Goal: Task Accomplishment & Management: Complete application form

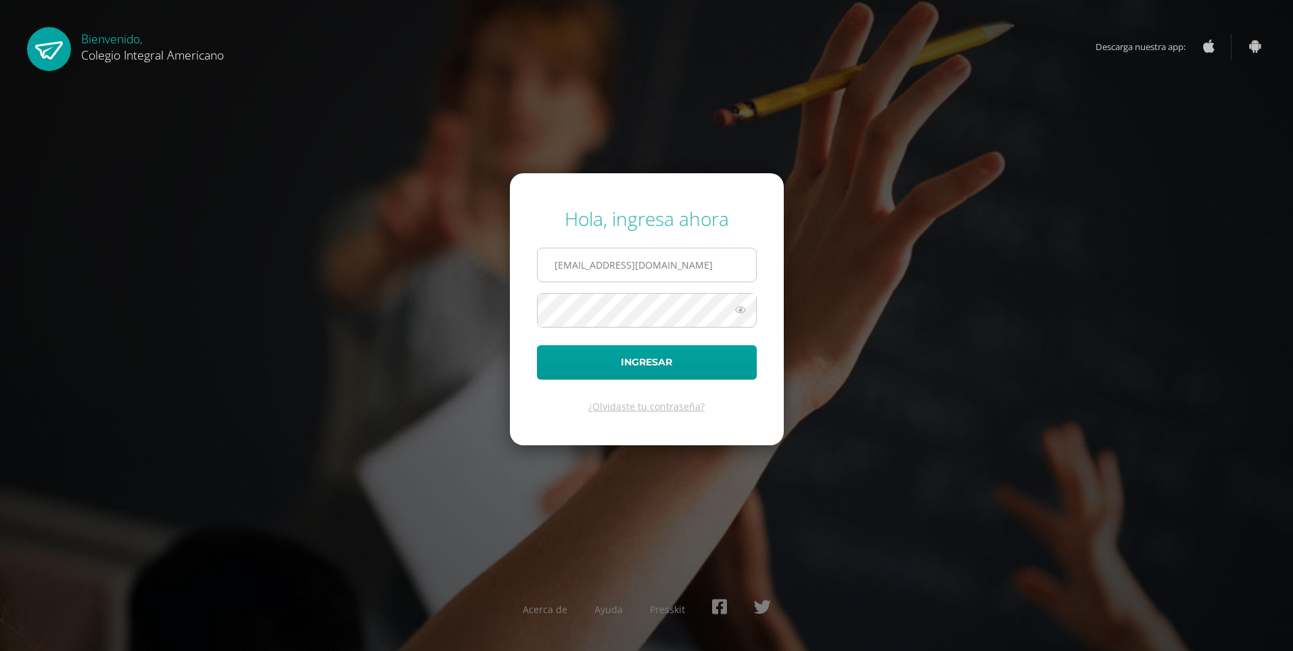
click at [619, 265] on input "alumno21aigv02@integralamericano.edu.gt" at bounding box center [647, 264] width 218 height 33
type input "alumno14gm148@integralamericano.edu.gt"
click at [745, 305] on icon at bounding box center [741, 310] width 18 height 16
click at [745, 305] on icon at bounding box center [739, 310] width 19 height 16
click at [706, 374] on button "Ingresar" at bounding box center [647, 362] width 220 height 34
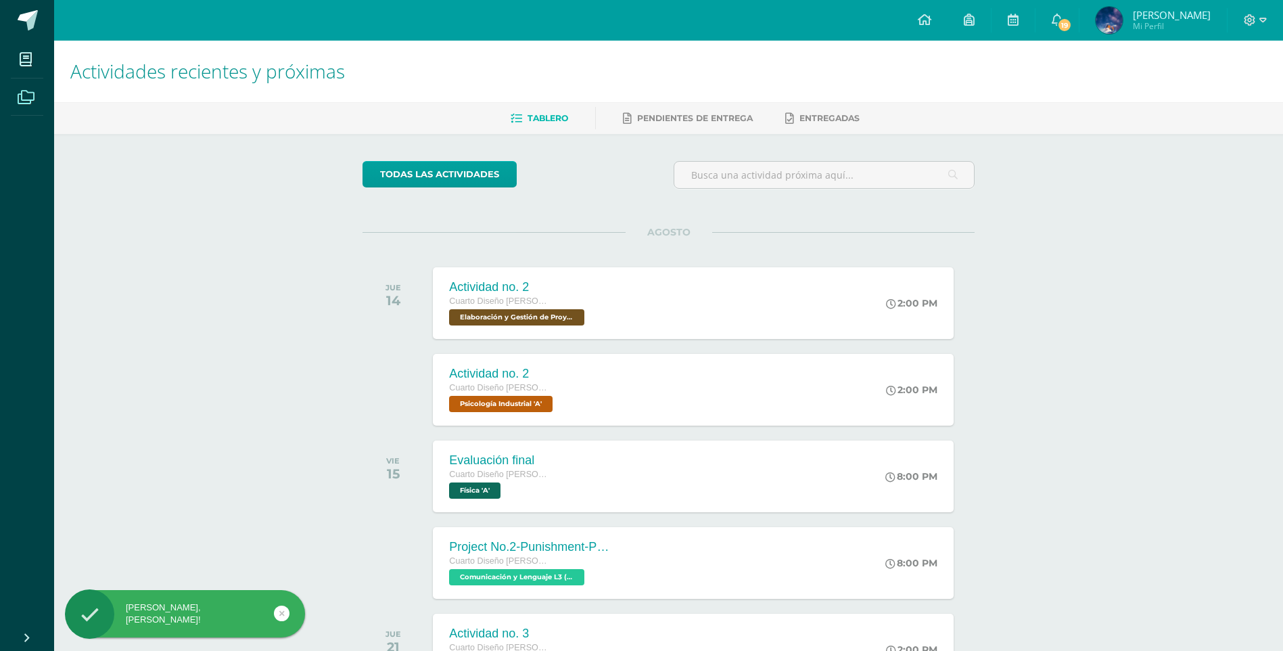
click at [34, 93] on span at bounding box center [26, 96] width 30 height 30
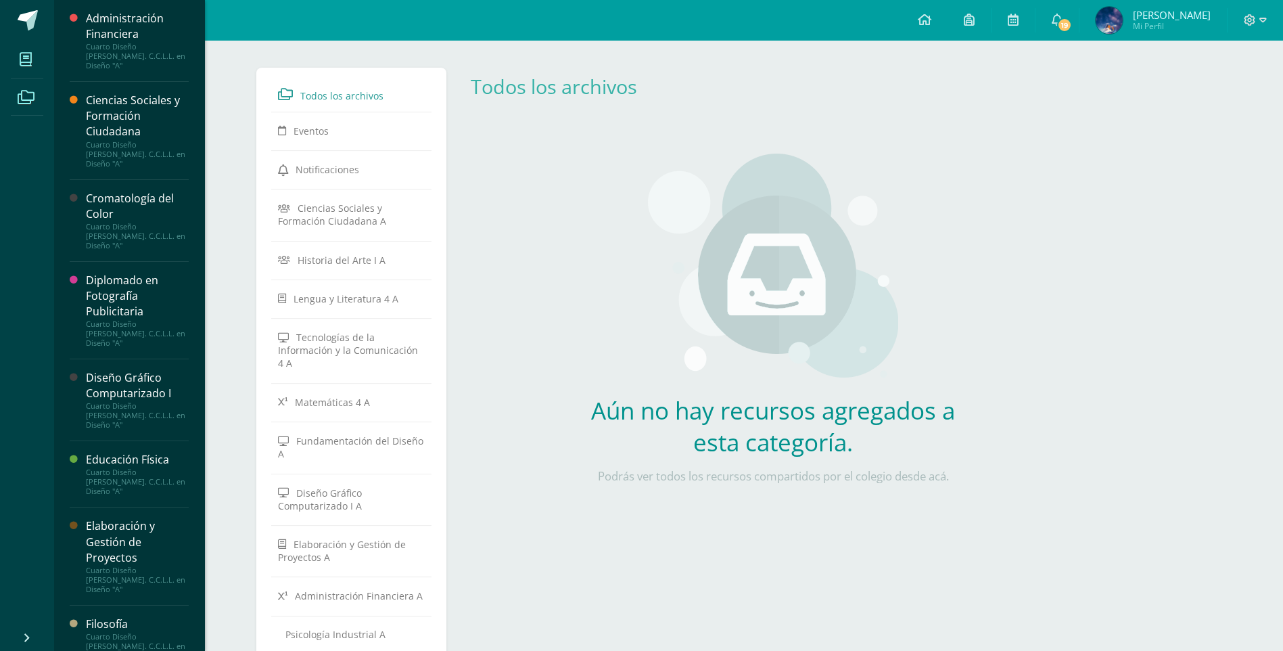
click at [37, 62] on span at bounding box center [26, 59] width 30 height 30
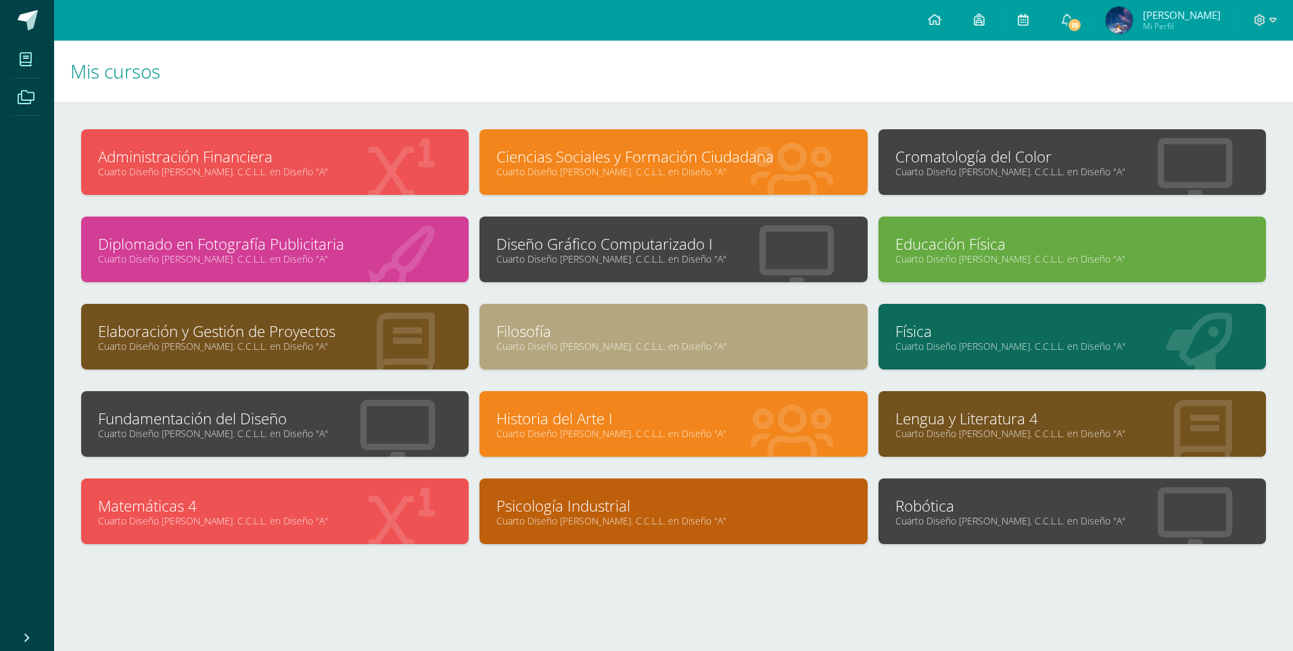
click at [26, 87] on span at bounding box center [26, 96] width 30 height 30
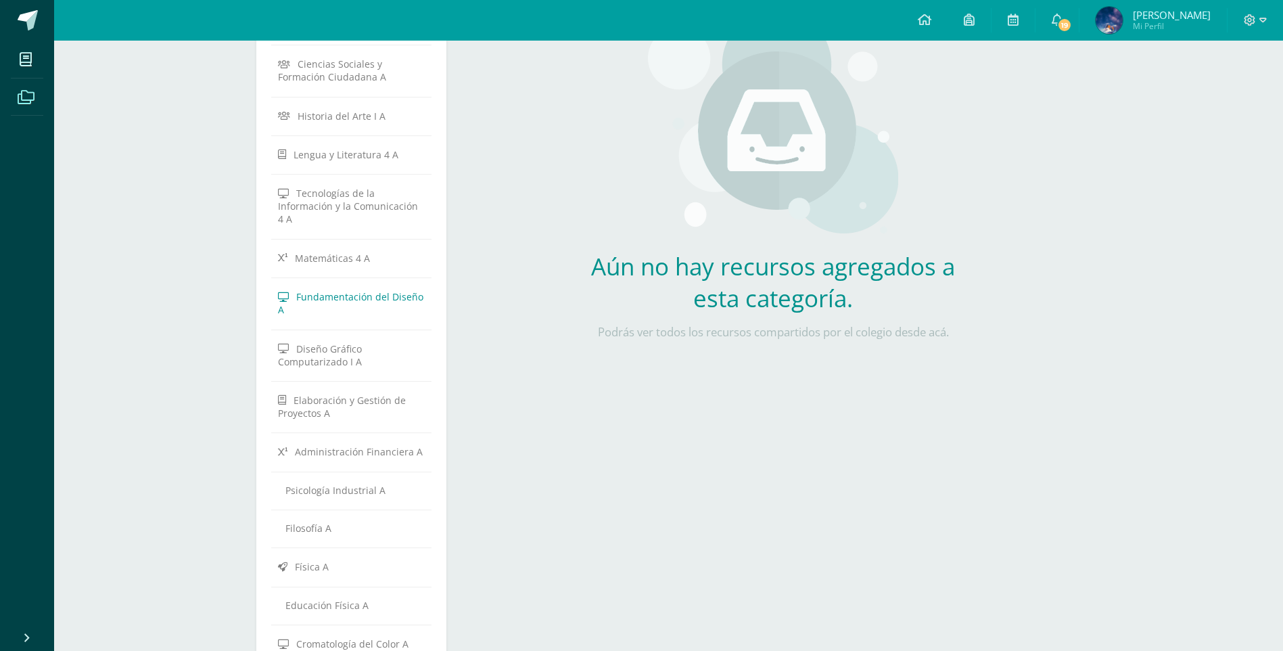
scroll to position [76, 0]
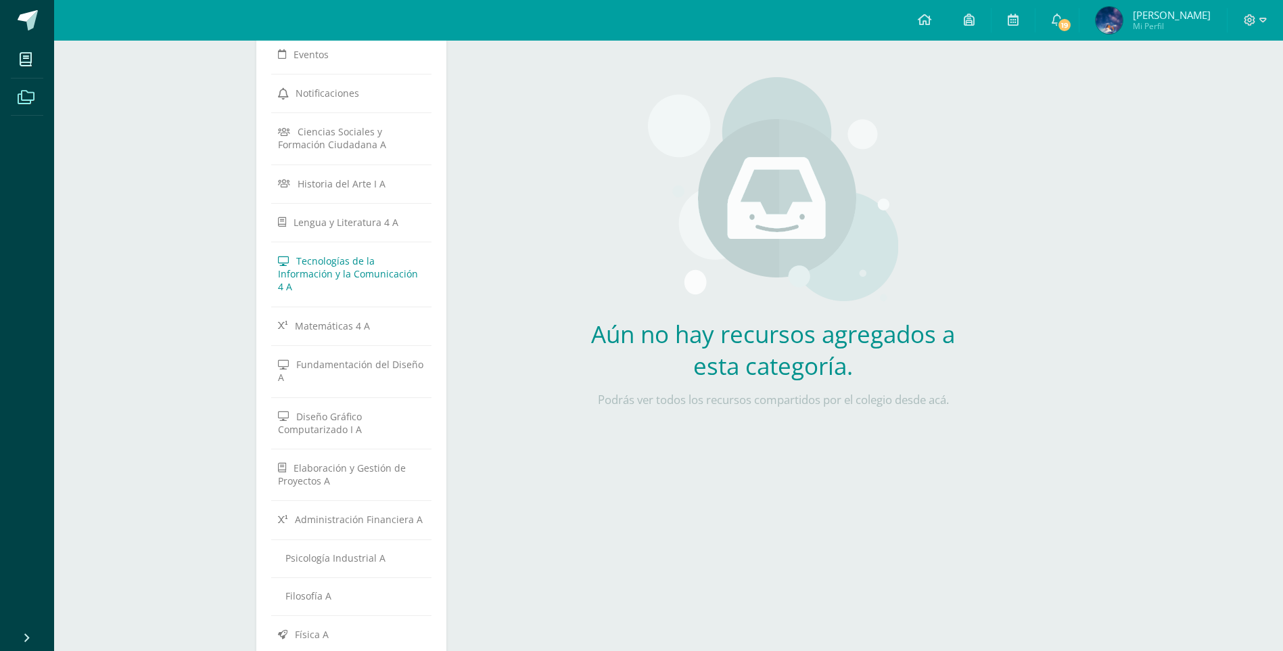
click at [385, 271] on span "Tecnologías de la Información y la Comunicación 4 A" at bounding box center [348, 273] width 140 height 39
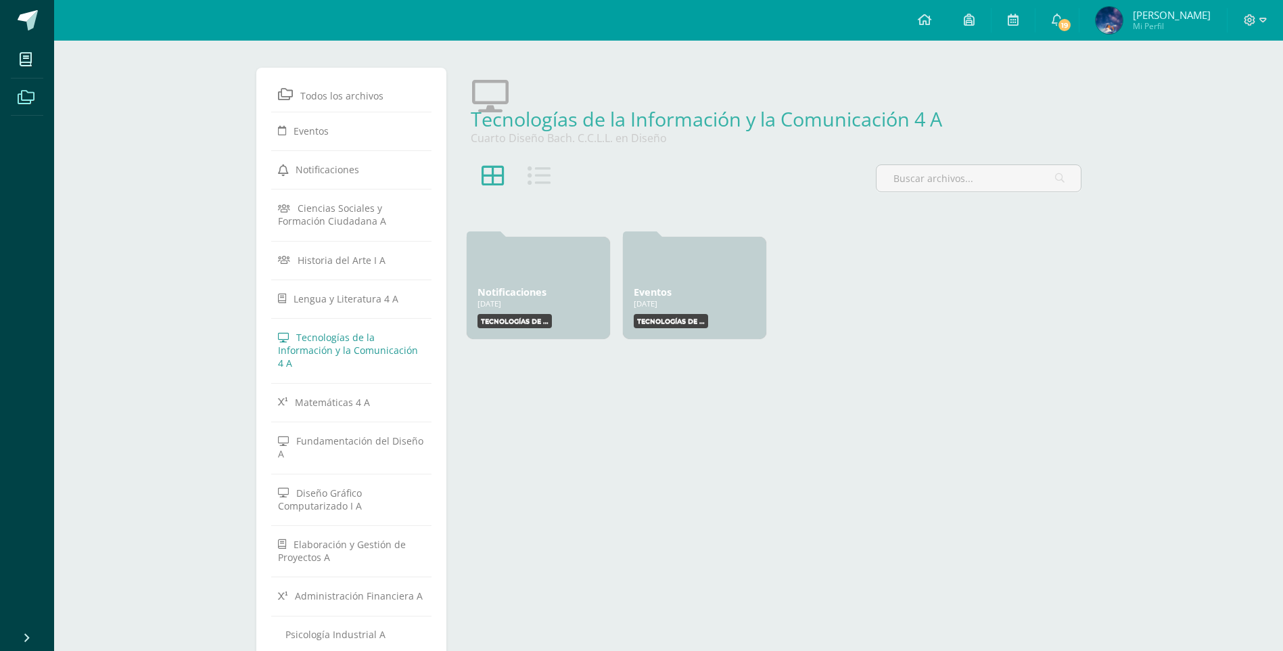
click at [32, 83] on span at bounding box center [26, 96] width 30 height 30
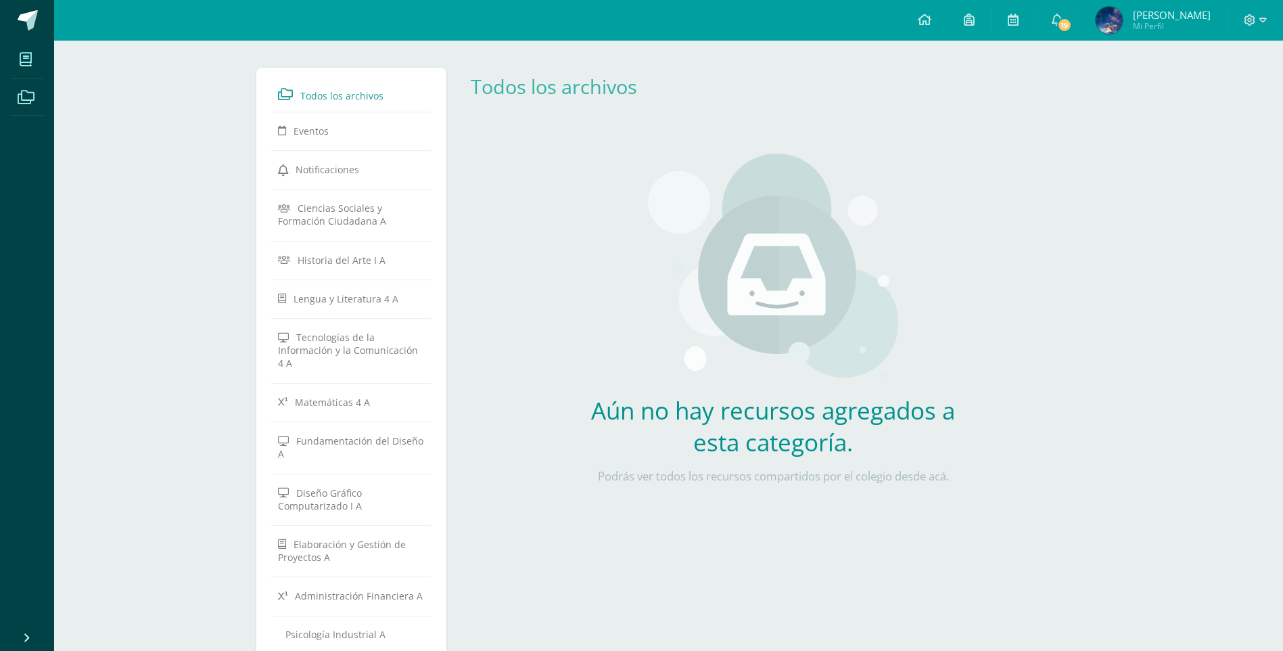
click at [29, 76] on link "Mis cursos" at bounding box center [27, 60] width 32 height 38
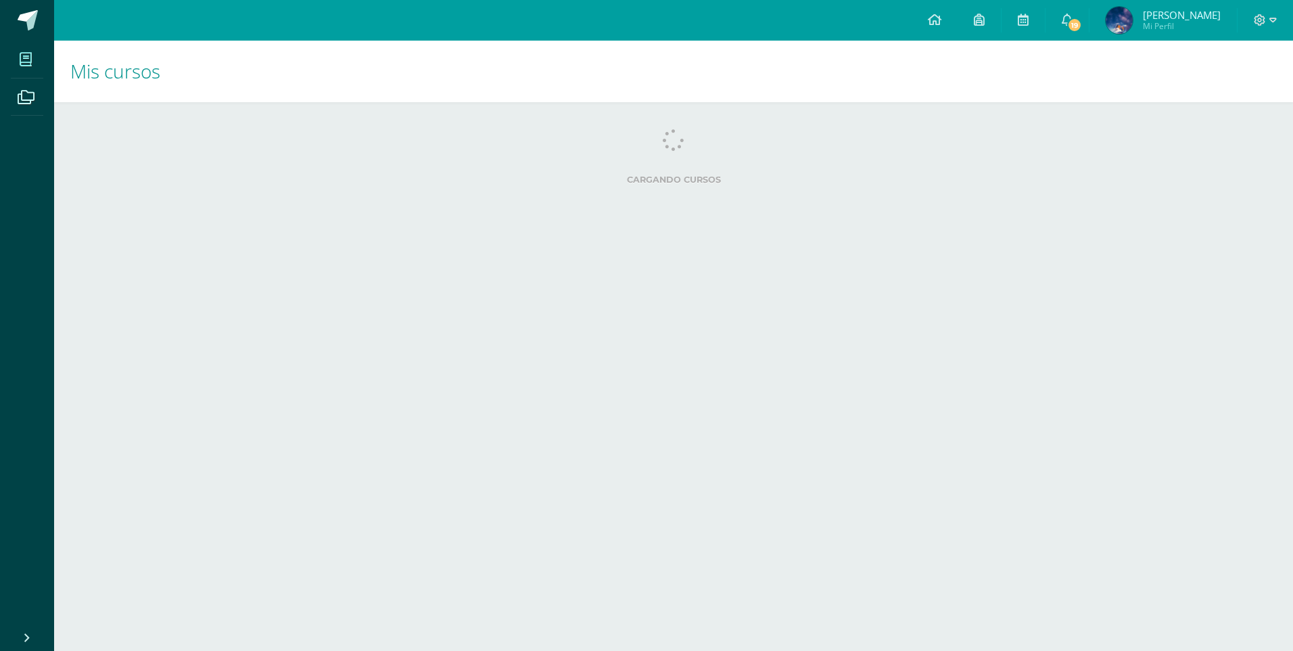
click at [34, 64] on span at bounding box center [26, 59] width 30 height 30
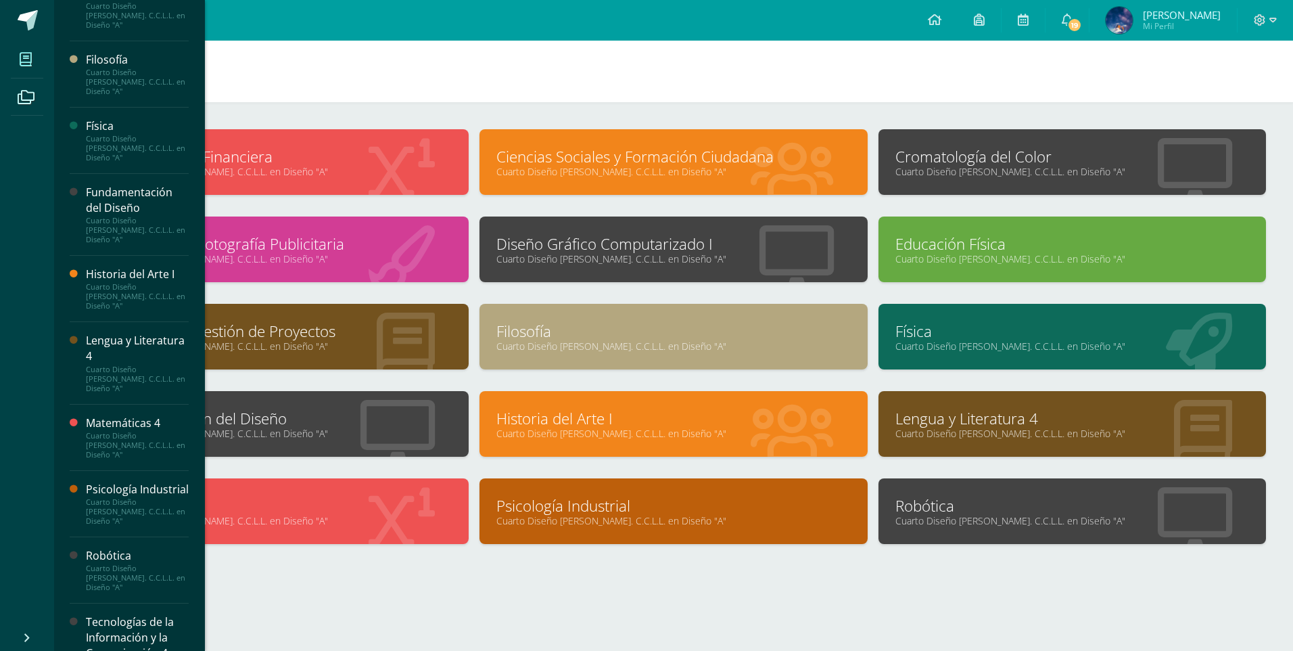
scroll to position [576, 0]
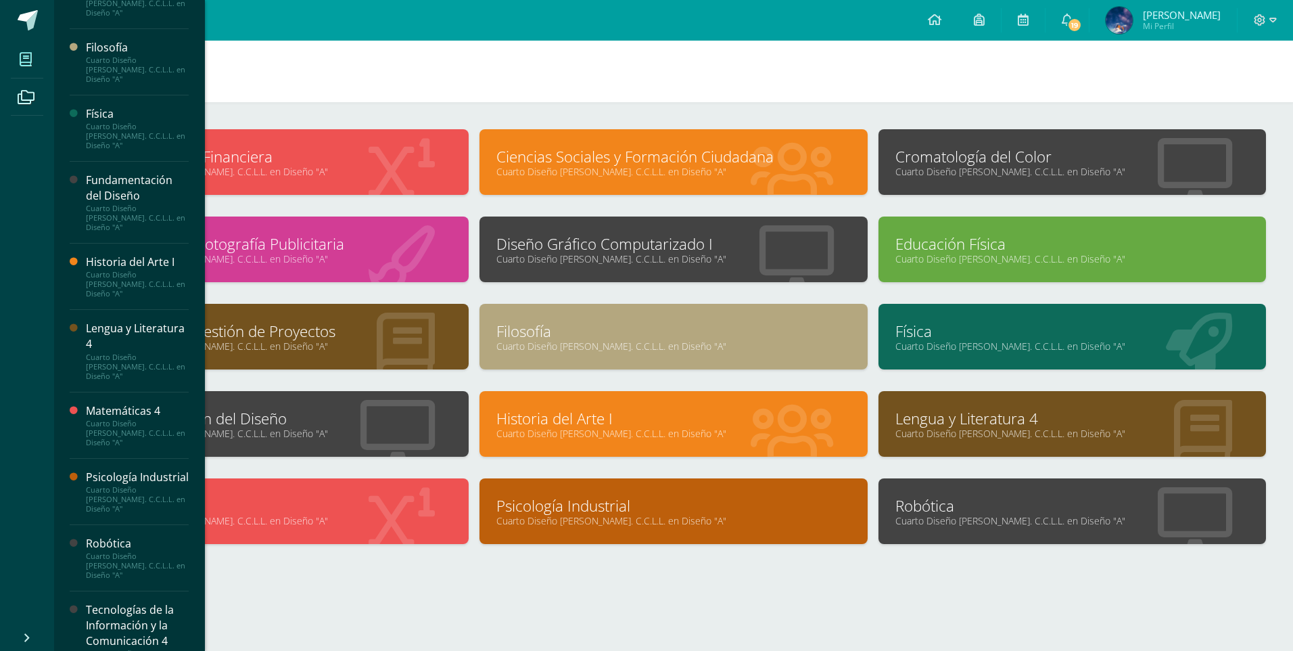
click at [122, 602] on div "Tecnologías de la Información y la Comunicación 4" at bounding box center [137, 625] width 103 height 47
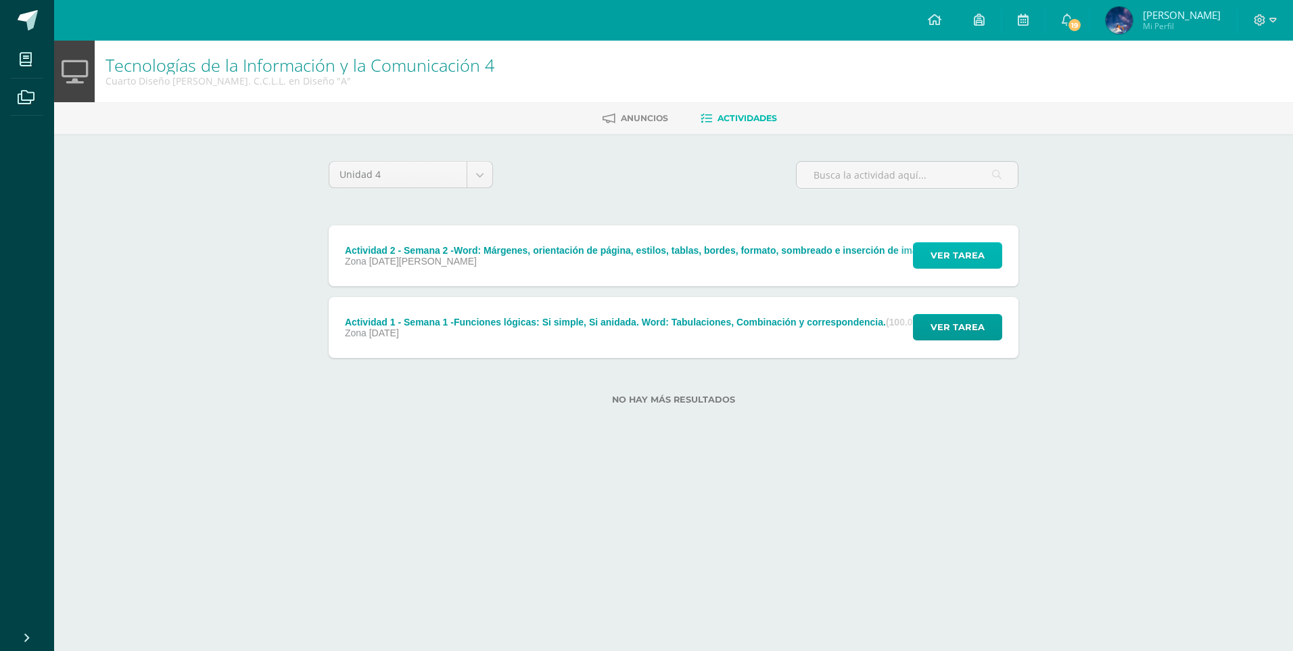
click at [964, 257] on span "Ver tarea" at bounding box center [958, 255] width 54 height 25
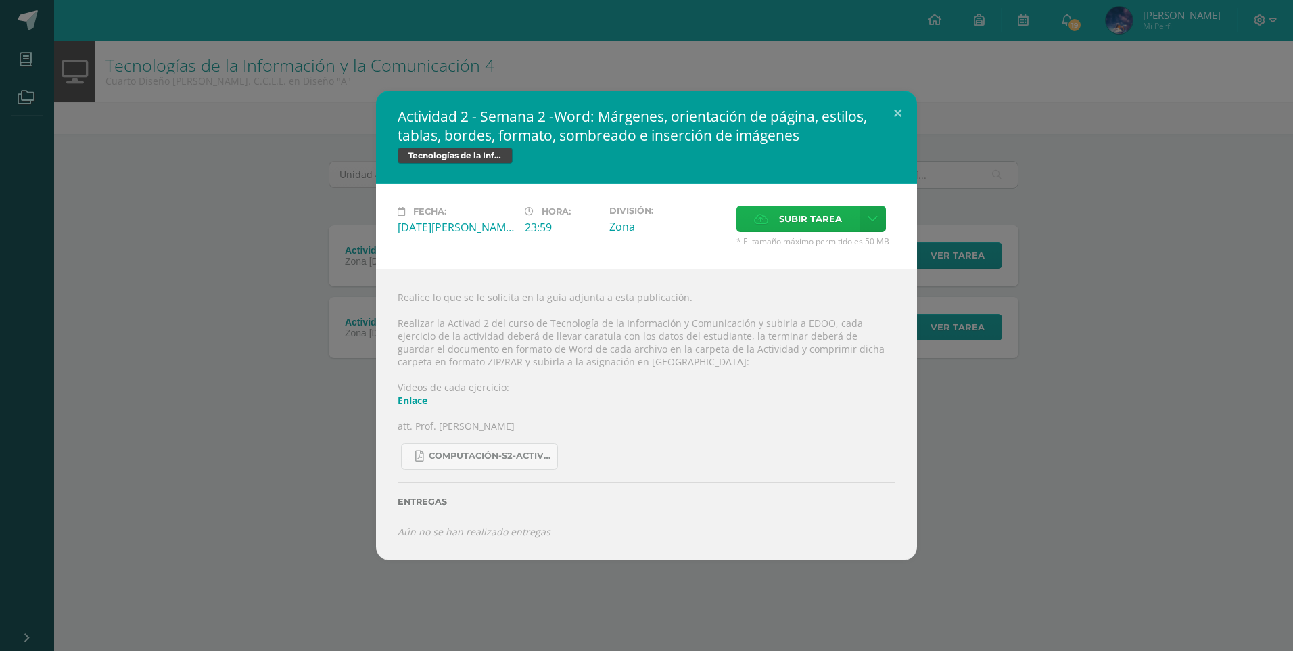
click at [811, 225] on span "Subir tarea" at bounding box center [810, 218] width 63 height 25
click at [0, 0] on input "Subir tarea" at bounding box center [0, 0] width 0 height 0
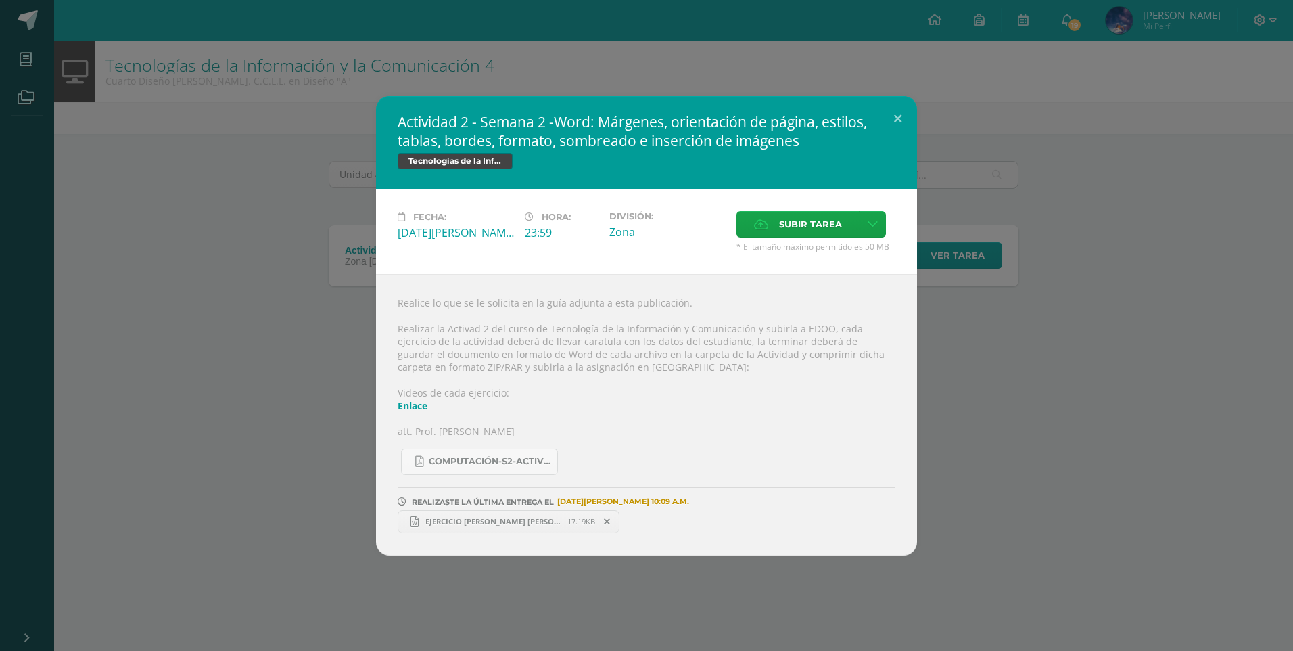
click at [962, 285] on div "Actividad 2 - Semana 2 -Word: Márgenes, orientación de página, estilos, tablas,…" at bounding box center [646, 325] width 1282 height 459
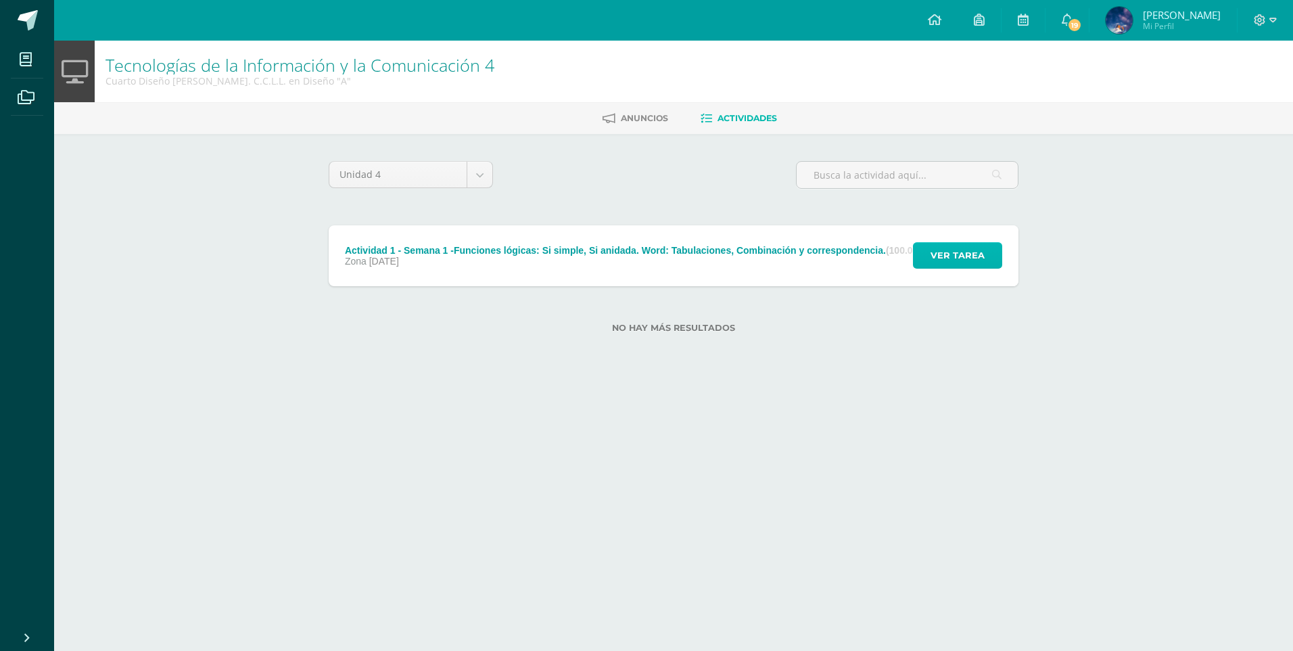
click at [954, 261] on span "Ver tarea" at bounding box center [958, 255] width 54 height 25
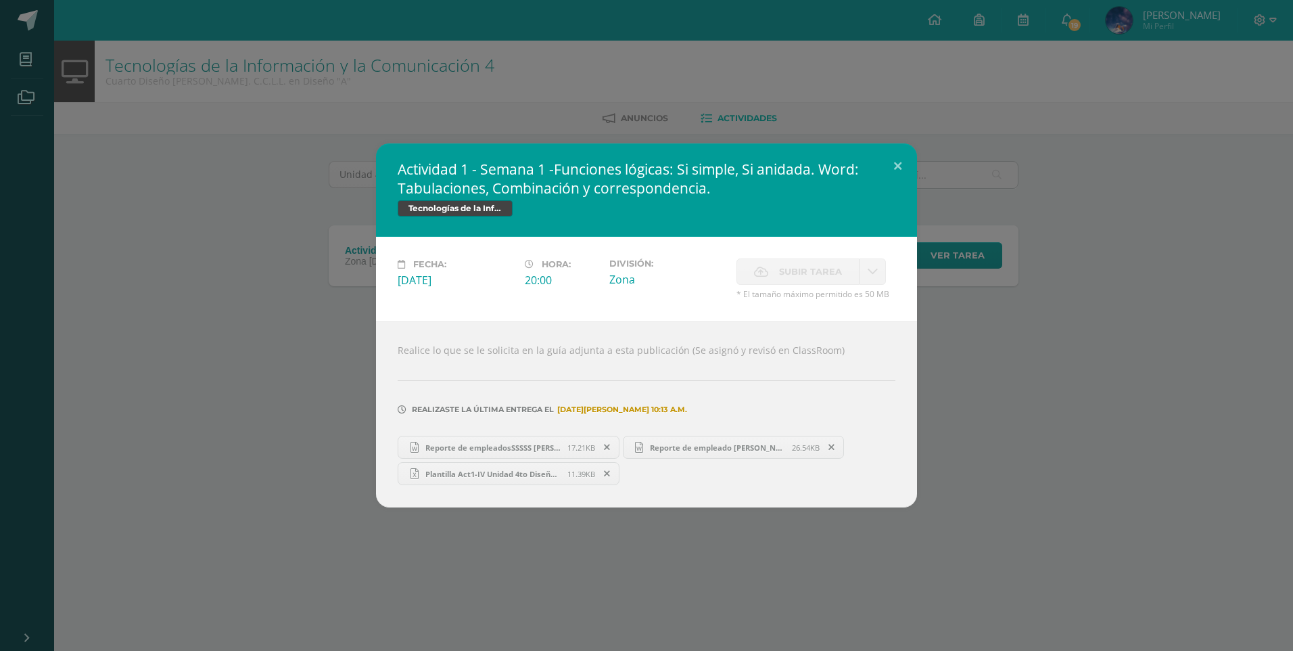
click at [983, 546] on div "Actividad 1 - Semana 1 -Funciones lógicas: Si simple, Si anidada. Word: Tabulac…" at bounding box center [646, 325] width 1293 height 651
